Goal: Information Seeking & Learning: Stay updated

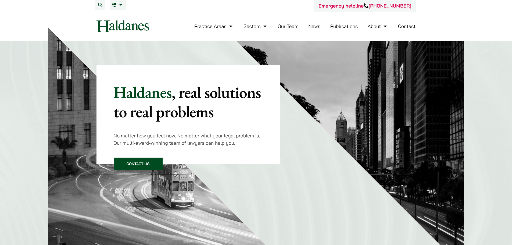
click at [316, 27] on link "News" at bounding box center [314, 26] width 12 height 6
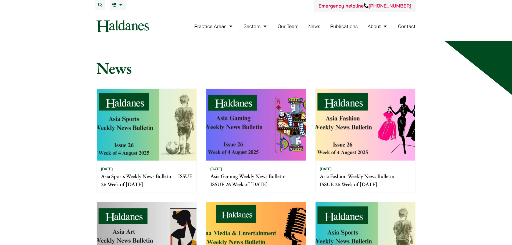
click at [124, 70] on h1 "News" at bounding box center [255, 67] width 319 height 19
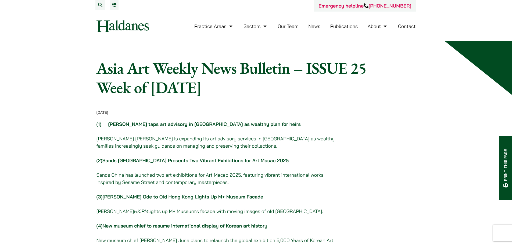
scroll to position [1343, 0]
